Goal: Check status: Check status

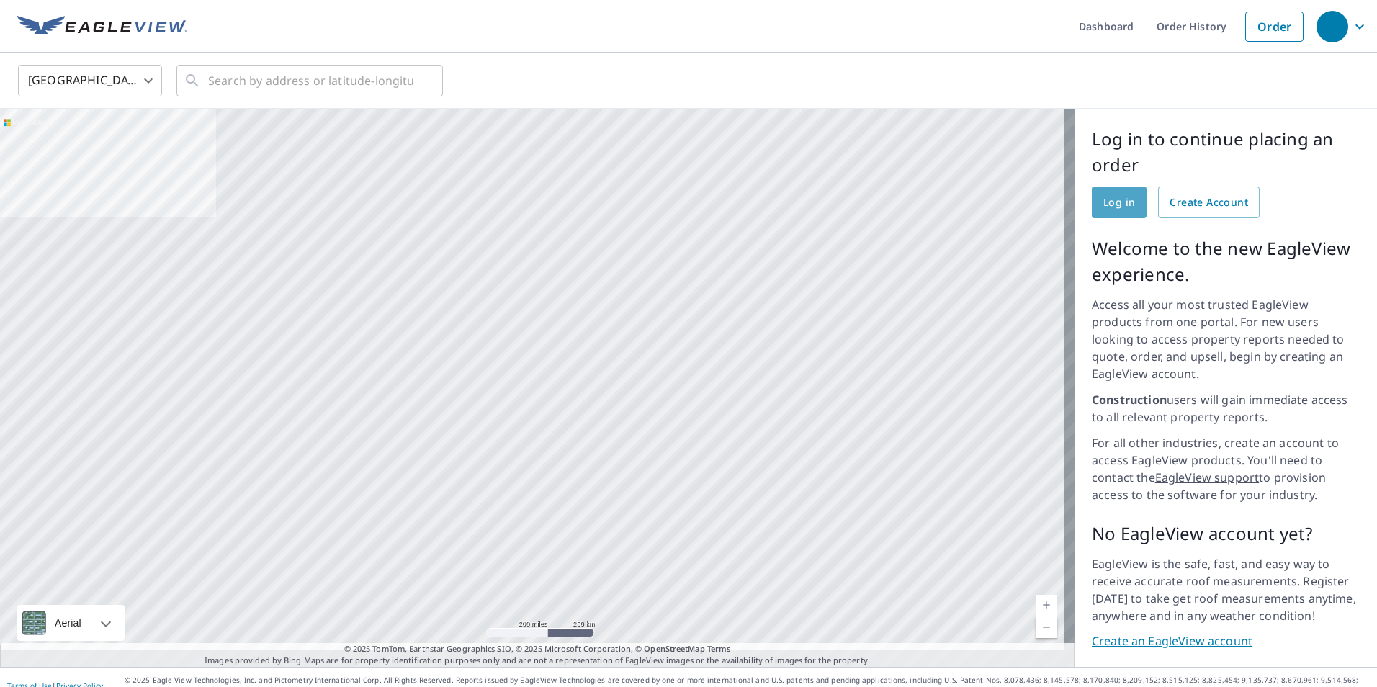
click at [1107, 202] on span "Log in" at bounding box center [1119, 203] width 32 height 18
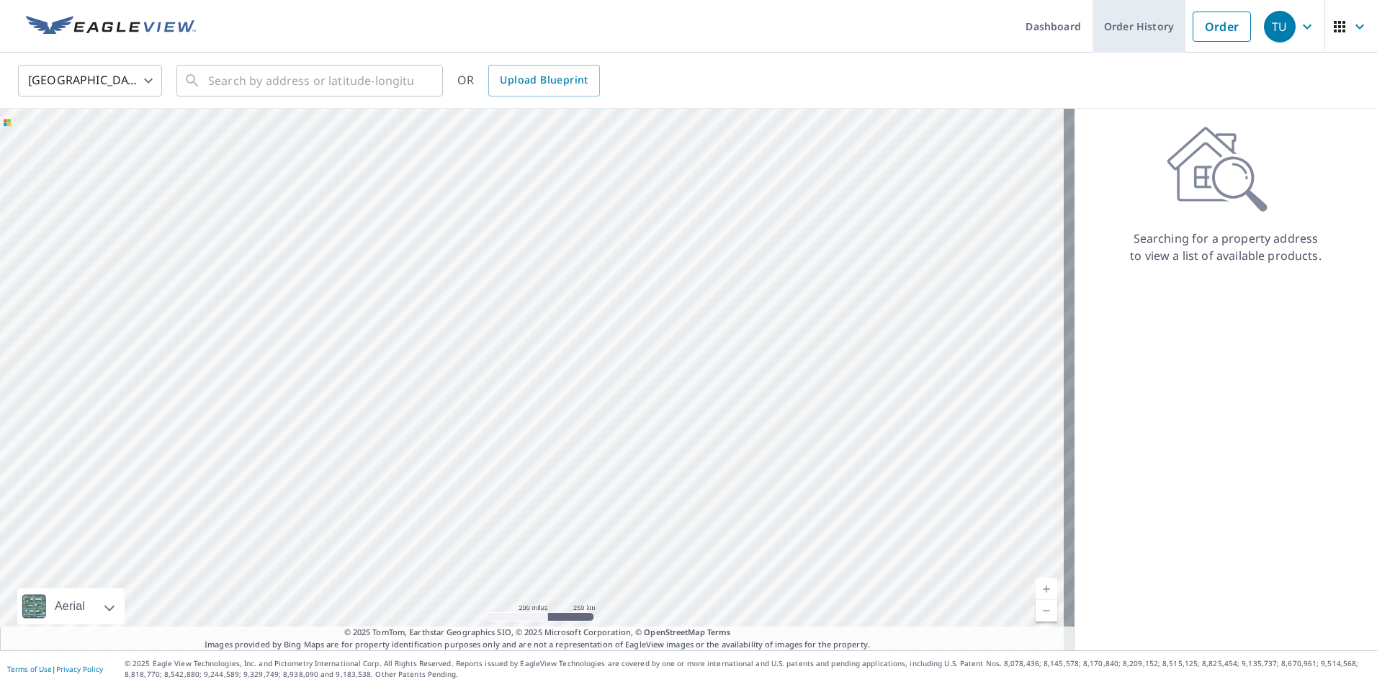
click at [1129, 28] on link "Order History" at bounding box center [1138, 26] width 93 height 53
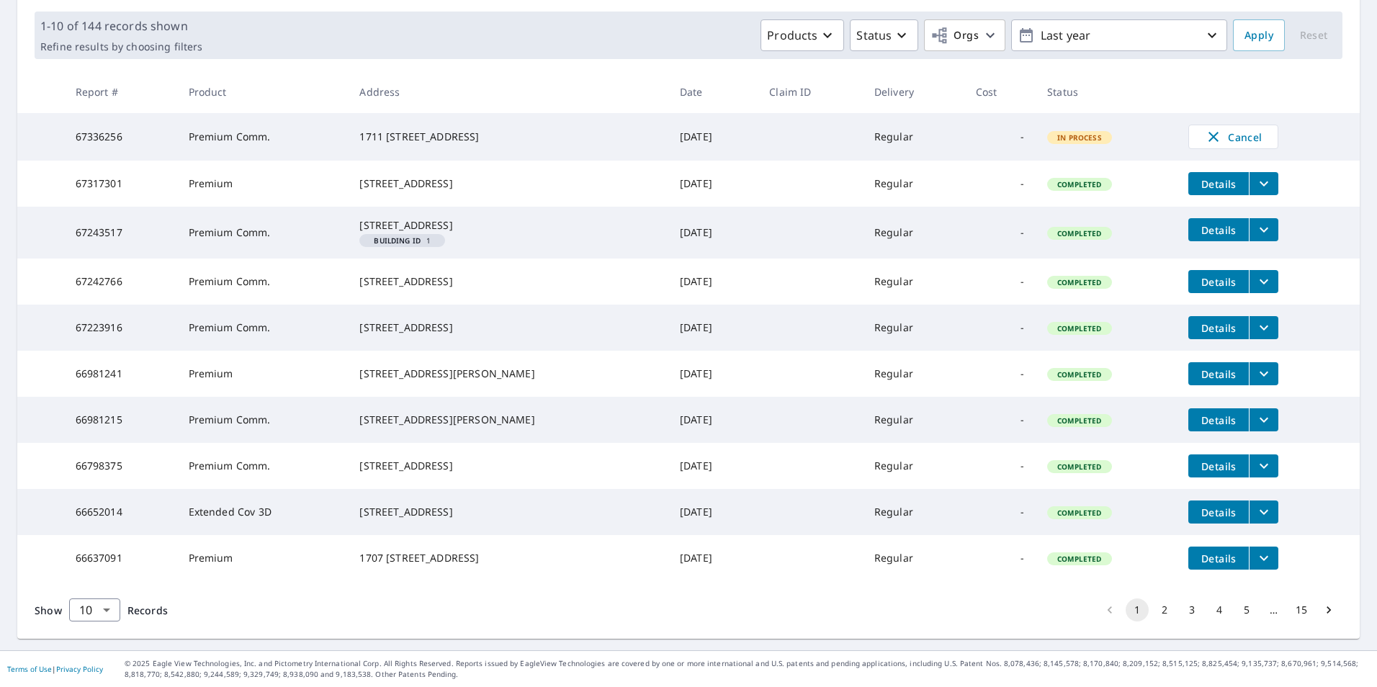
scroll to position [271, 0]
